Goal: Task Accomplishment & Management: Use online tool/utility

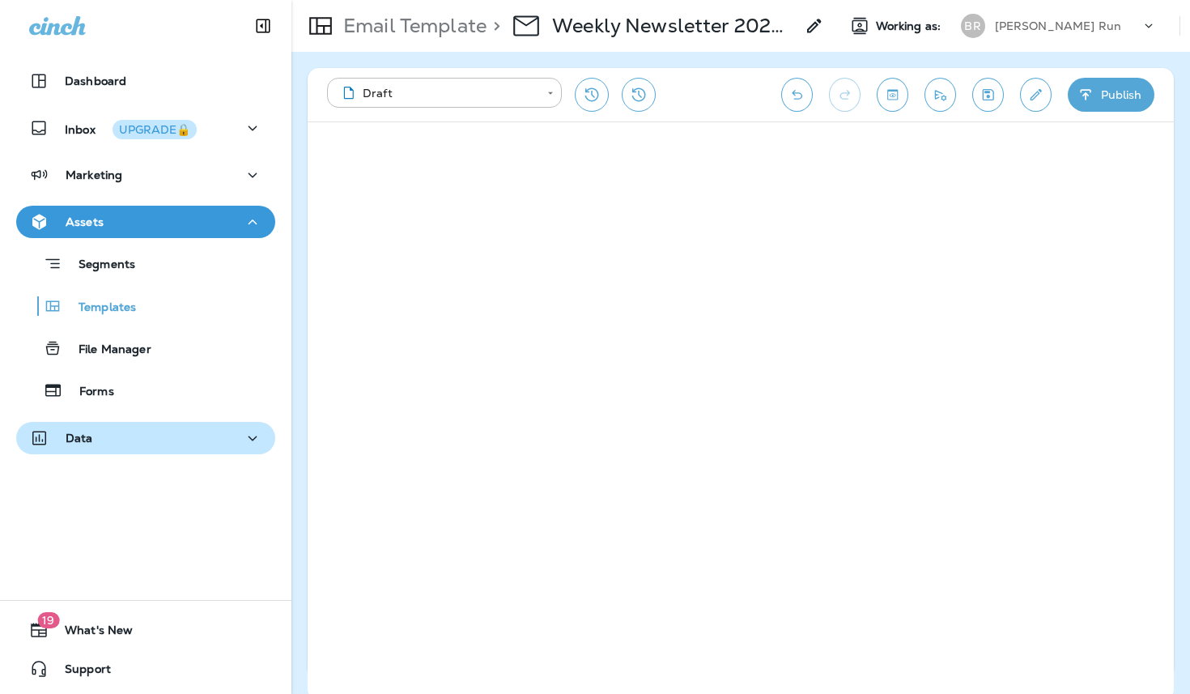
click at [115, 435] on div "Data" at bounding box center [145, 438] width 233 height 20
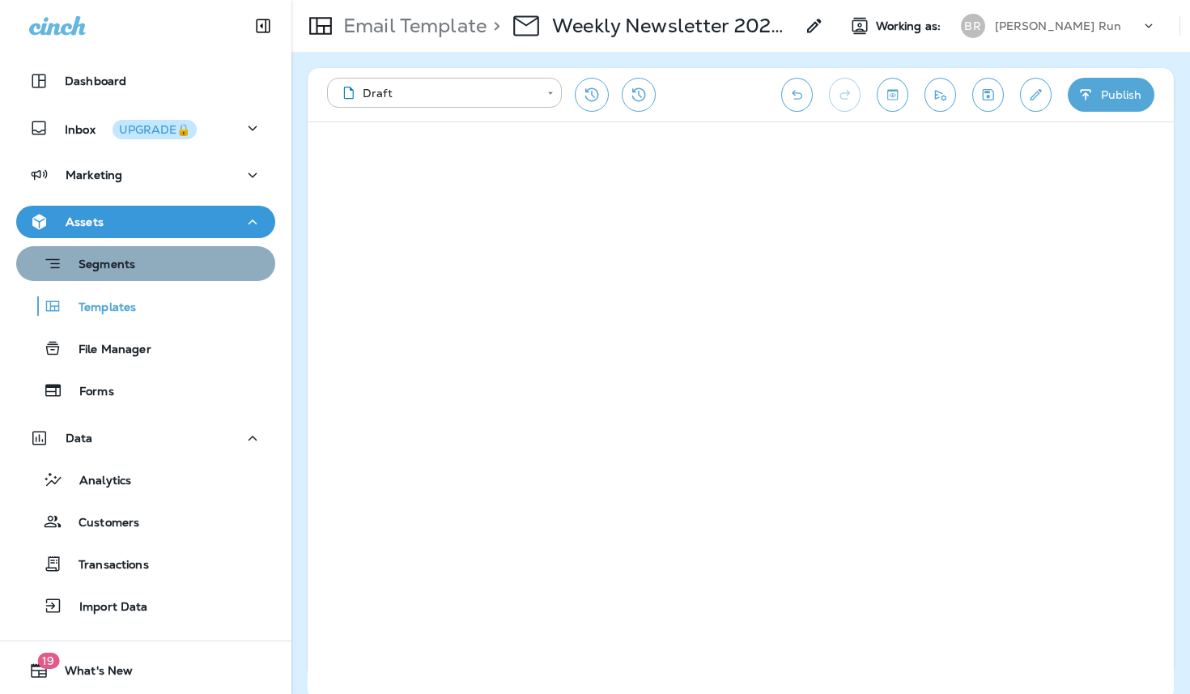
click at [113, 260] on p "Segments" at bounding box center [98, 265] width 73 height 16
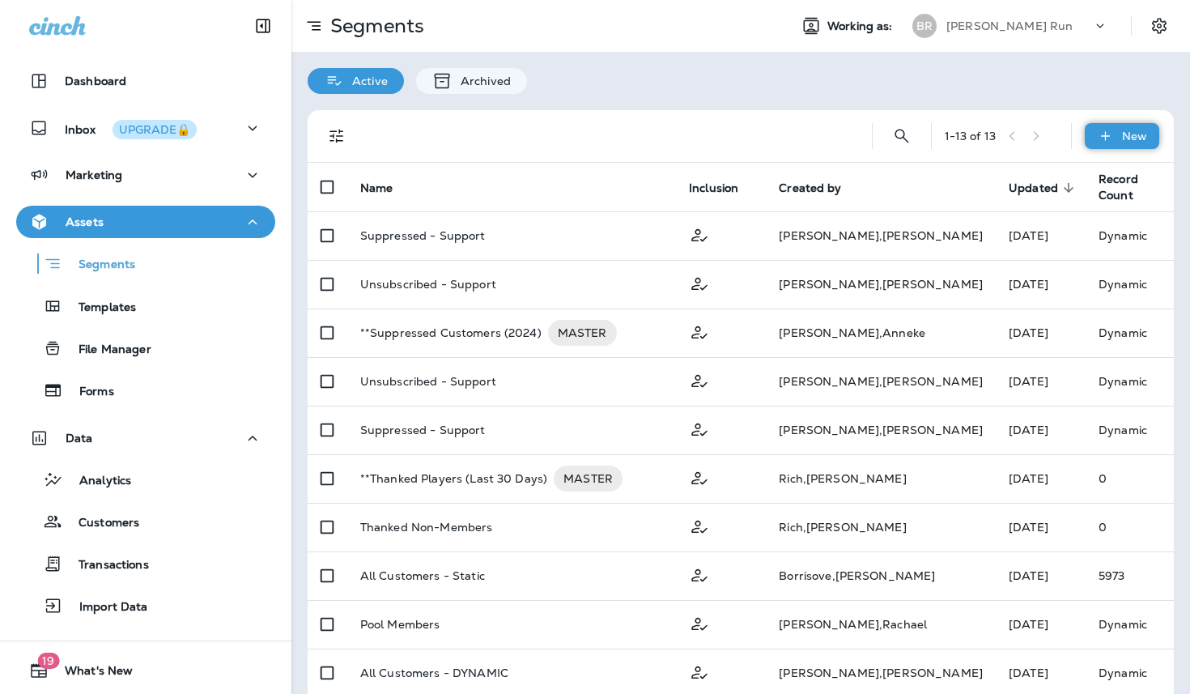
click at [1095, 136] on div "New" at bounding box center [1122, 136] width 74 height 26
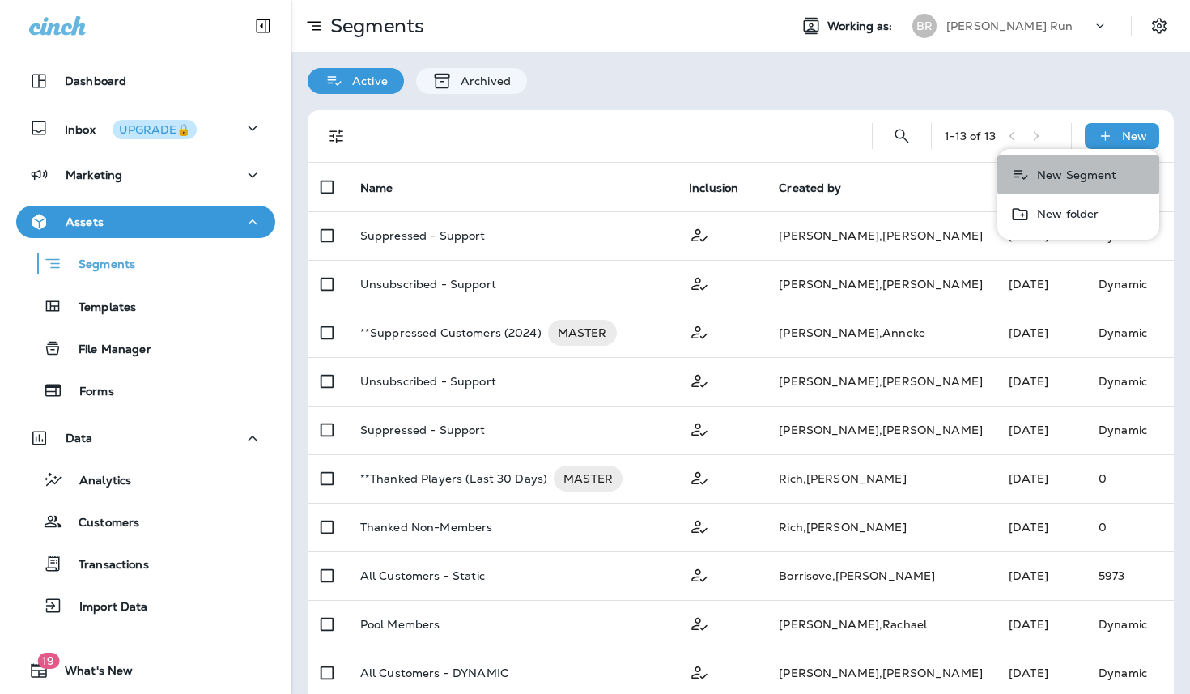
click at [1082, 172] on p "New Segment" at bounding box center [1074, 174] width 87 height 13
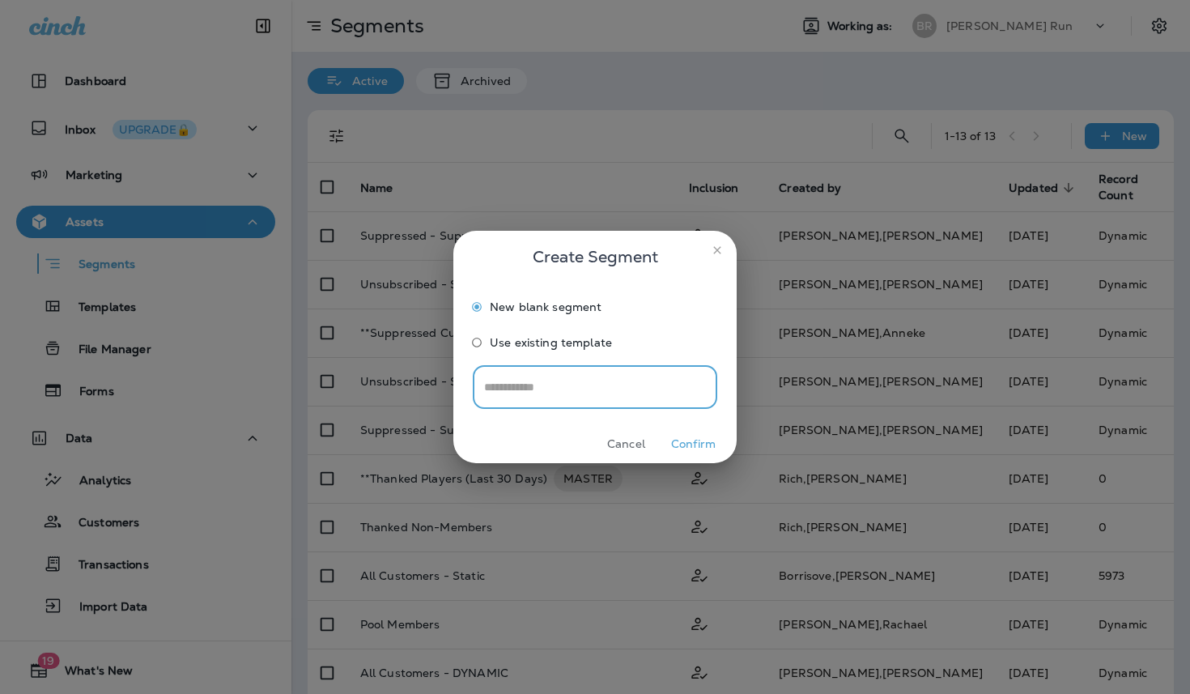
click at [710, 439] on button "Confirm" at bounding box center [693, 443] width 61 height 25
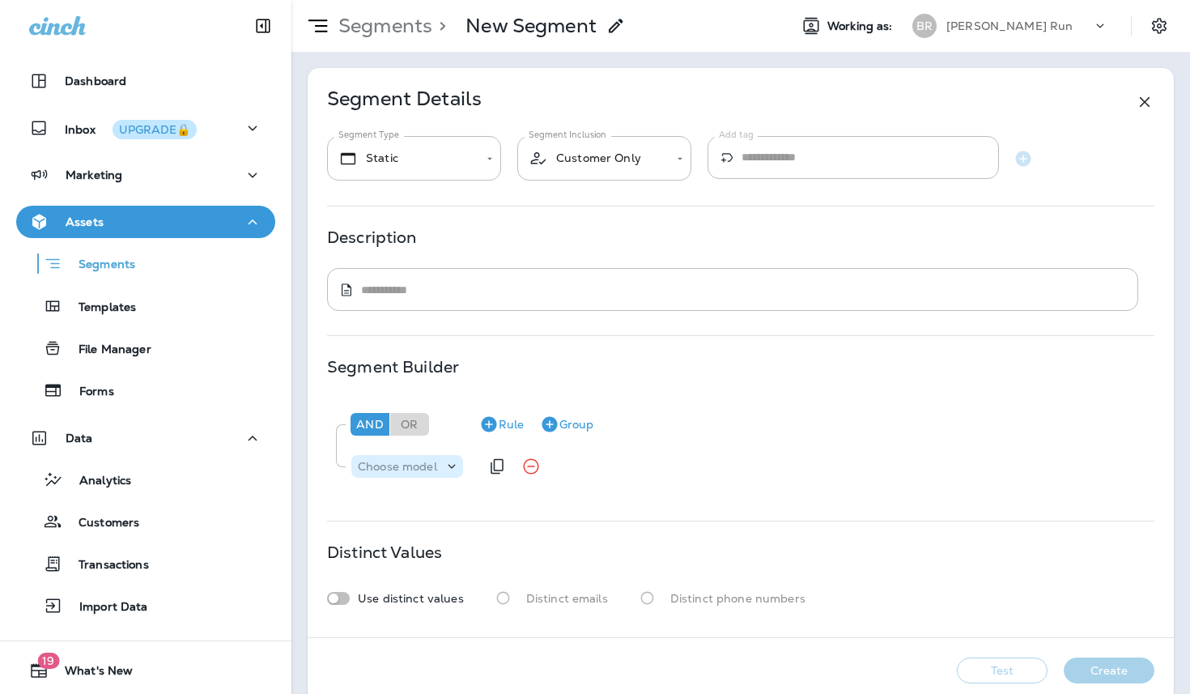
click at [451, 465] on icon at bounding box center [452, 466] width 16 height 16
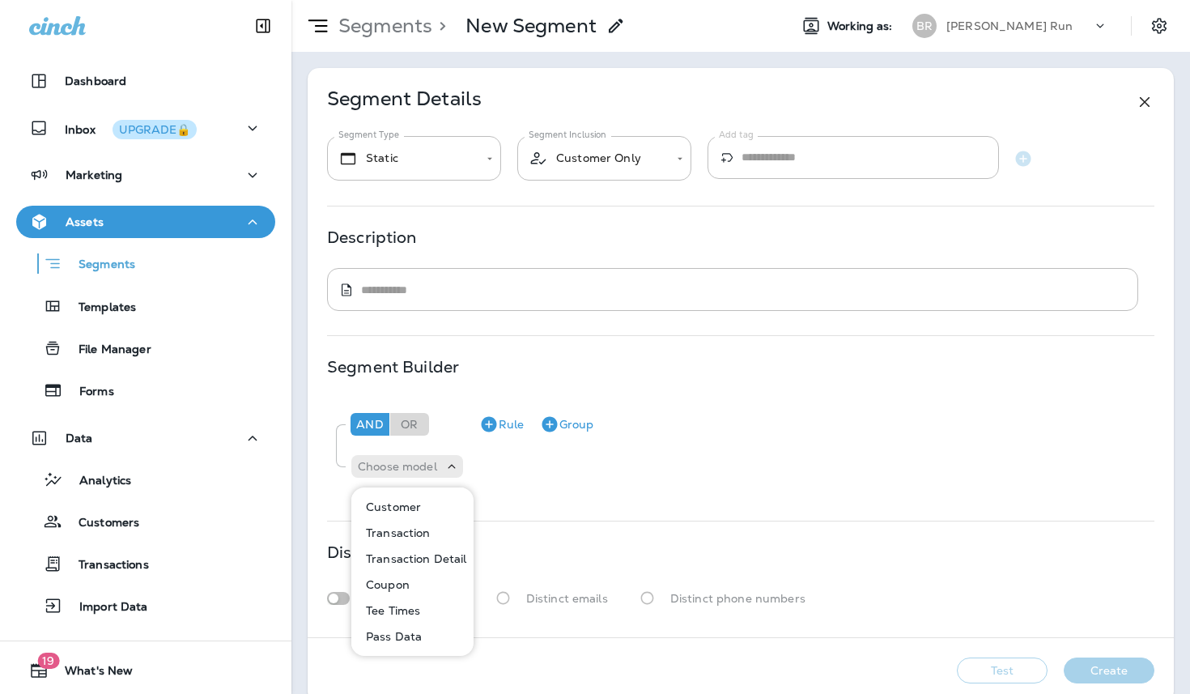
click at [399, 511] on p "Customer" at bounding box center [390, 506] width 62 height 13
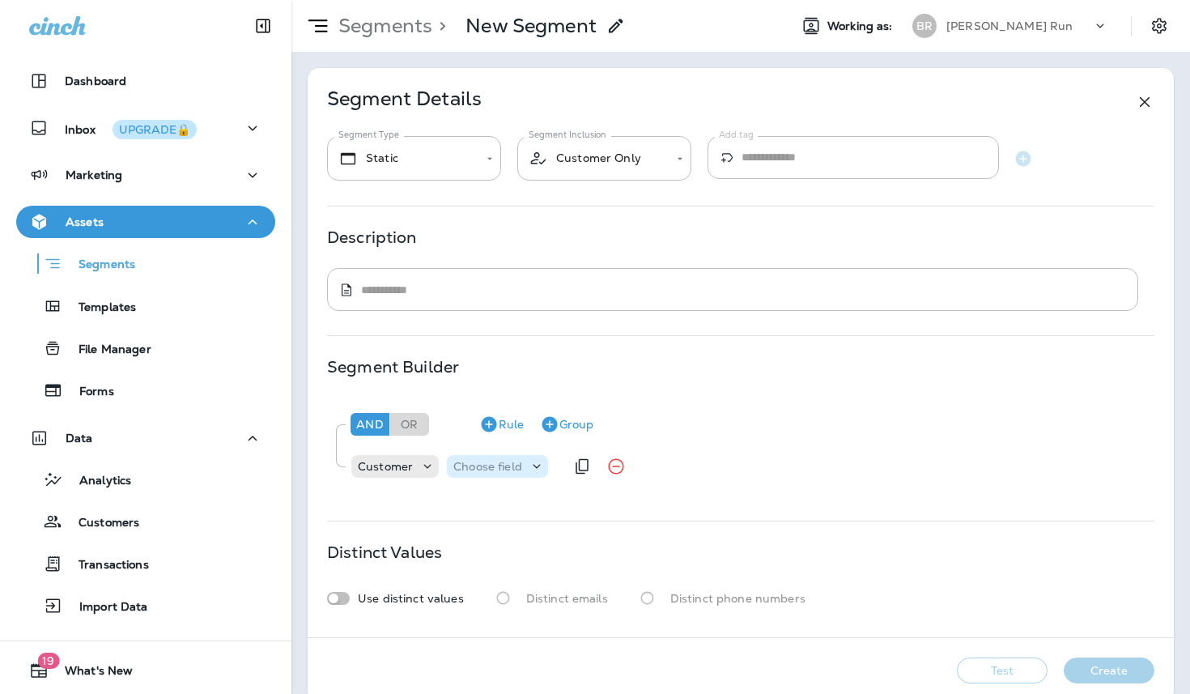
click at [499, 471] on p "Choose field" at bounding box center [487, 466] width 69 height 13
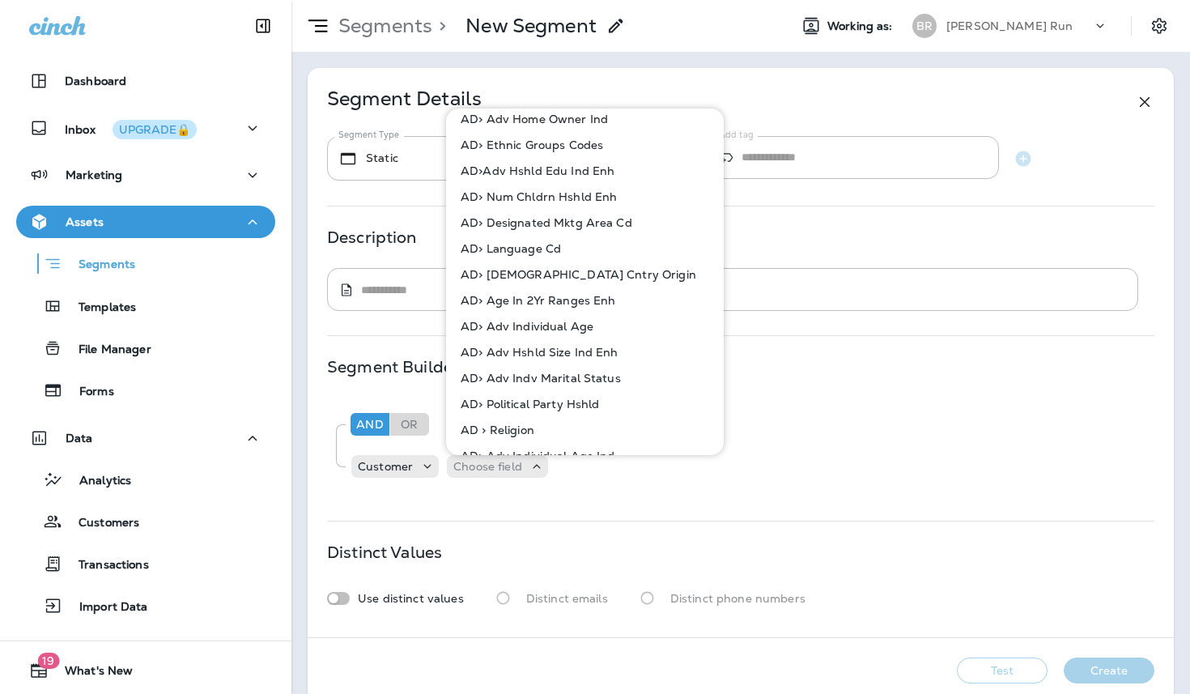
scroll to position [2282, 0]
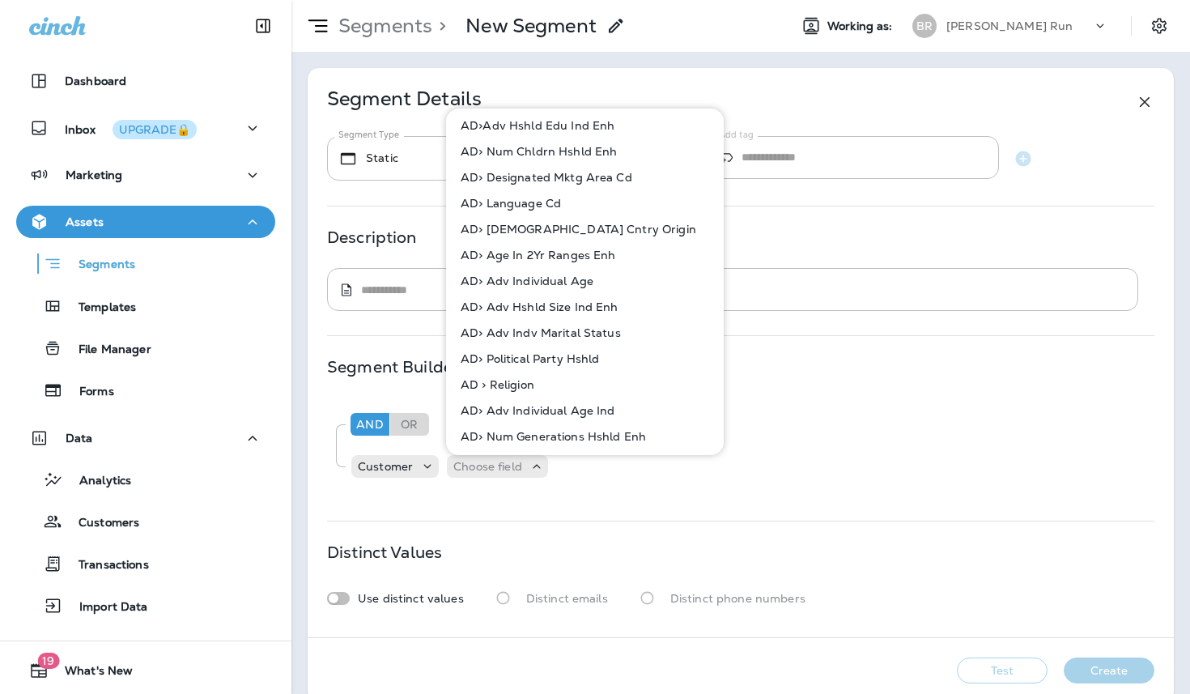
click at [820, 380] on div "Segment Builder And Or Rule Group Customer Choose field" at bounding box center [740, 428] width 827 height 136
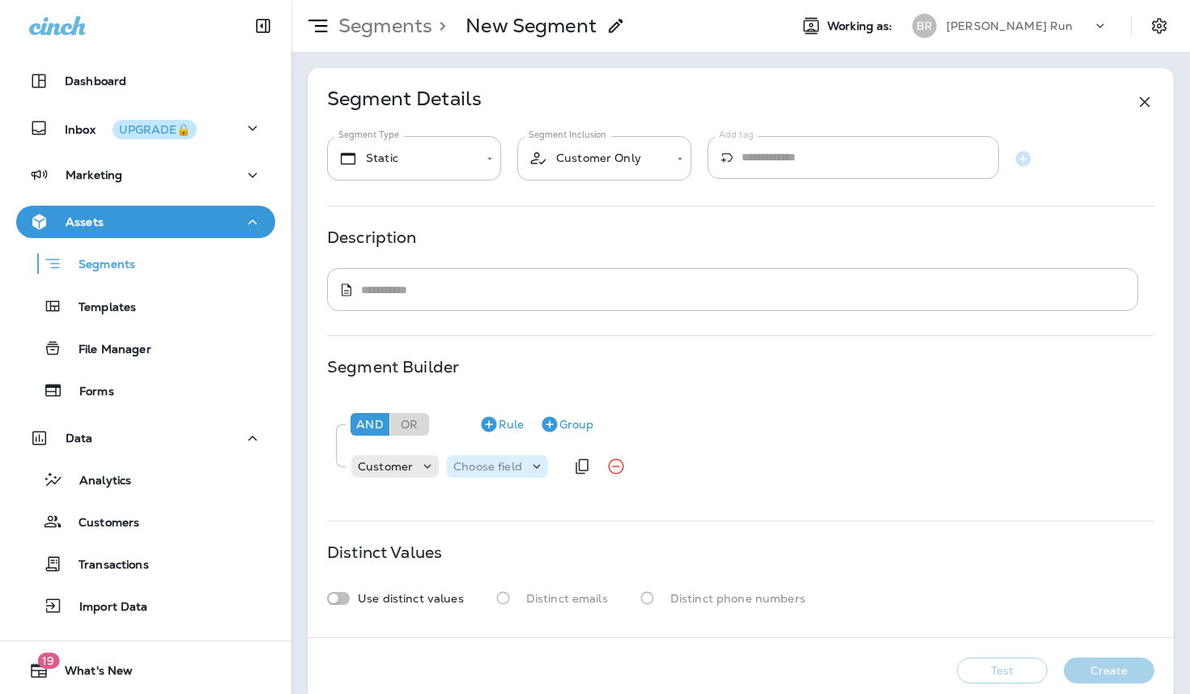
click at [517, 470] on p "Choose field" at bounding box center [487, 466] width 69 height 13
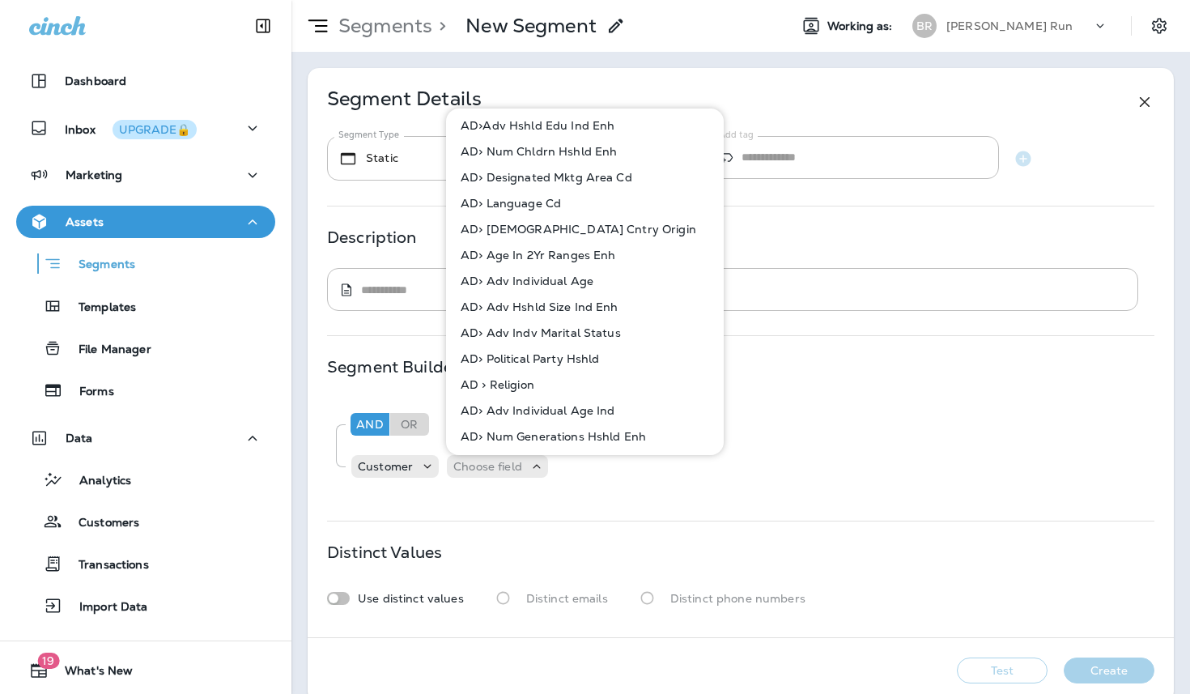
click at [775, 420] on div "And Or Rule Group" at bounding box center [746, 424] width 801 height 39
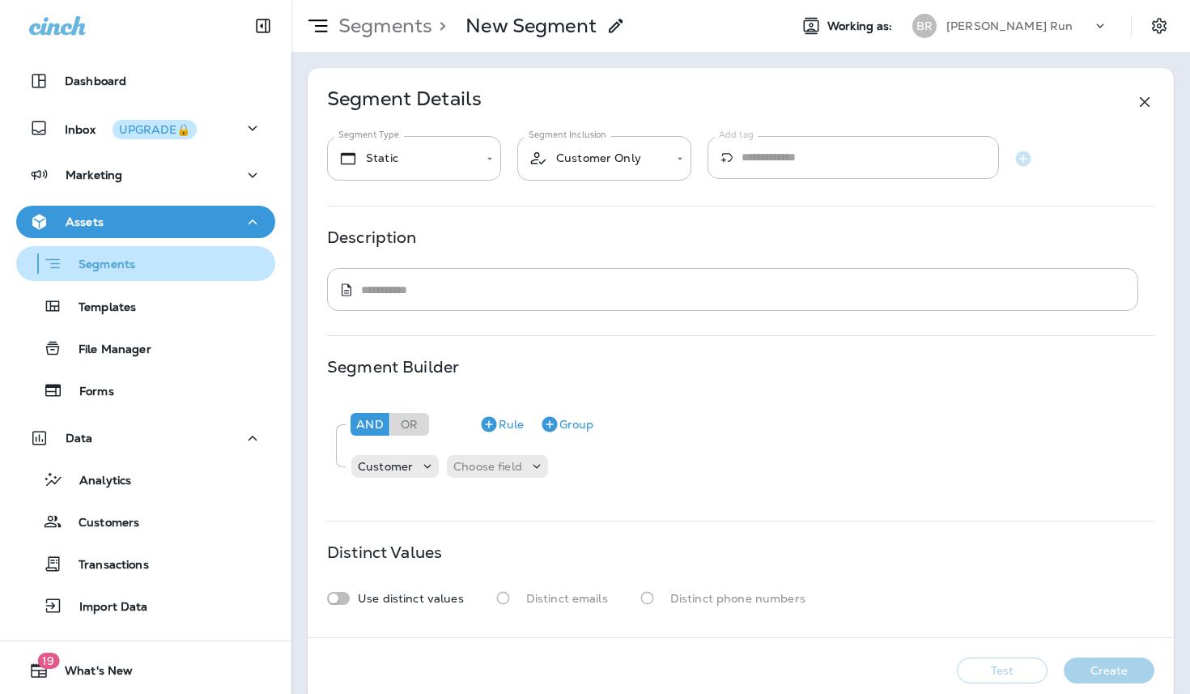
click at [98, 274] on div "Segments" at bounding box center [79, 263] width 113 height 25
click at [99, 270] on p "Segments" at bounding box center [98, 265] width 73 height 16
